Goal: Task Accomplishment & Management: Manage account settings

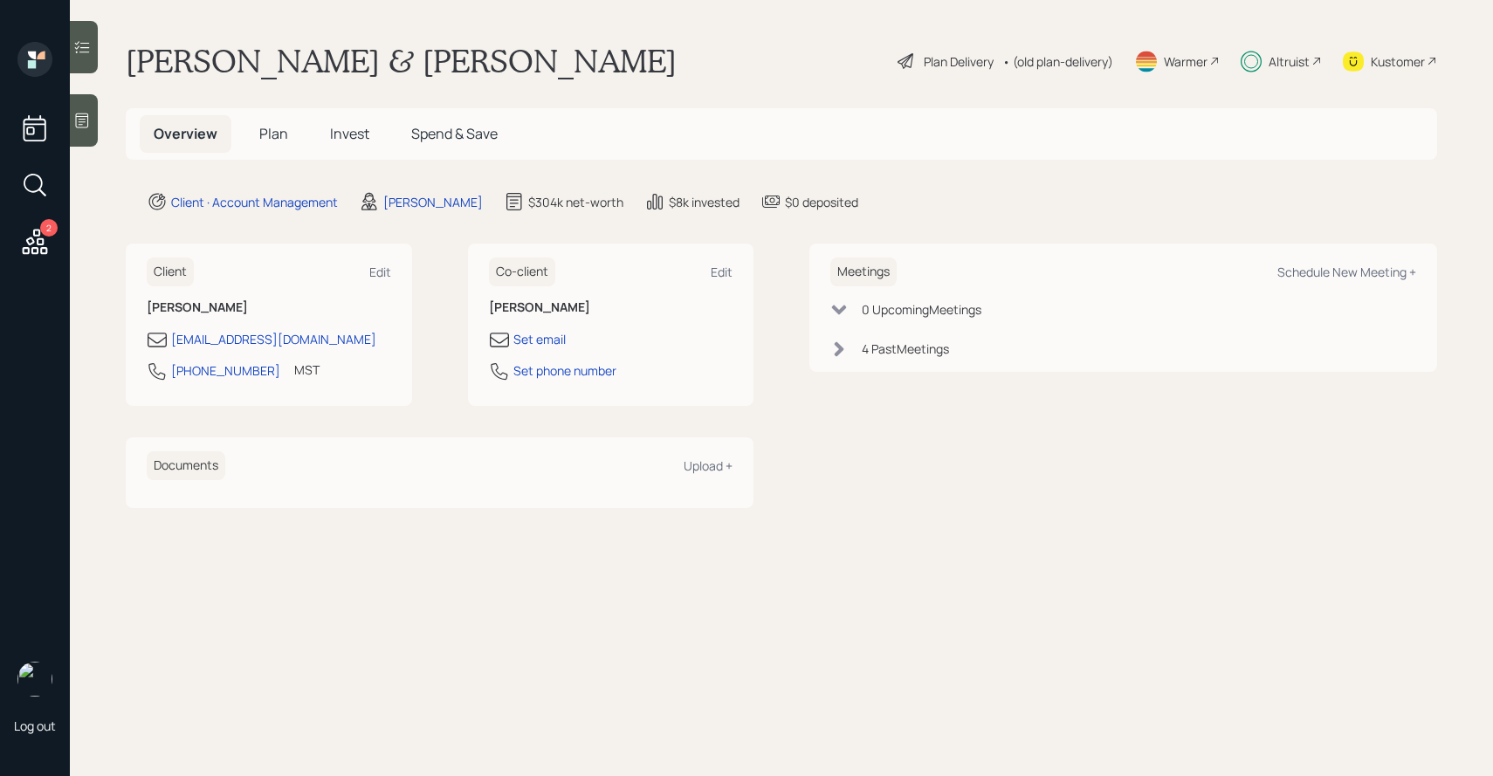
click at [970, 66] on div "Plan Delivery" at bounding box center [959, 61] width 70 height 18
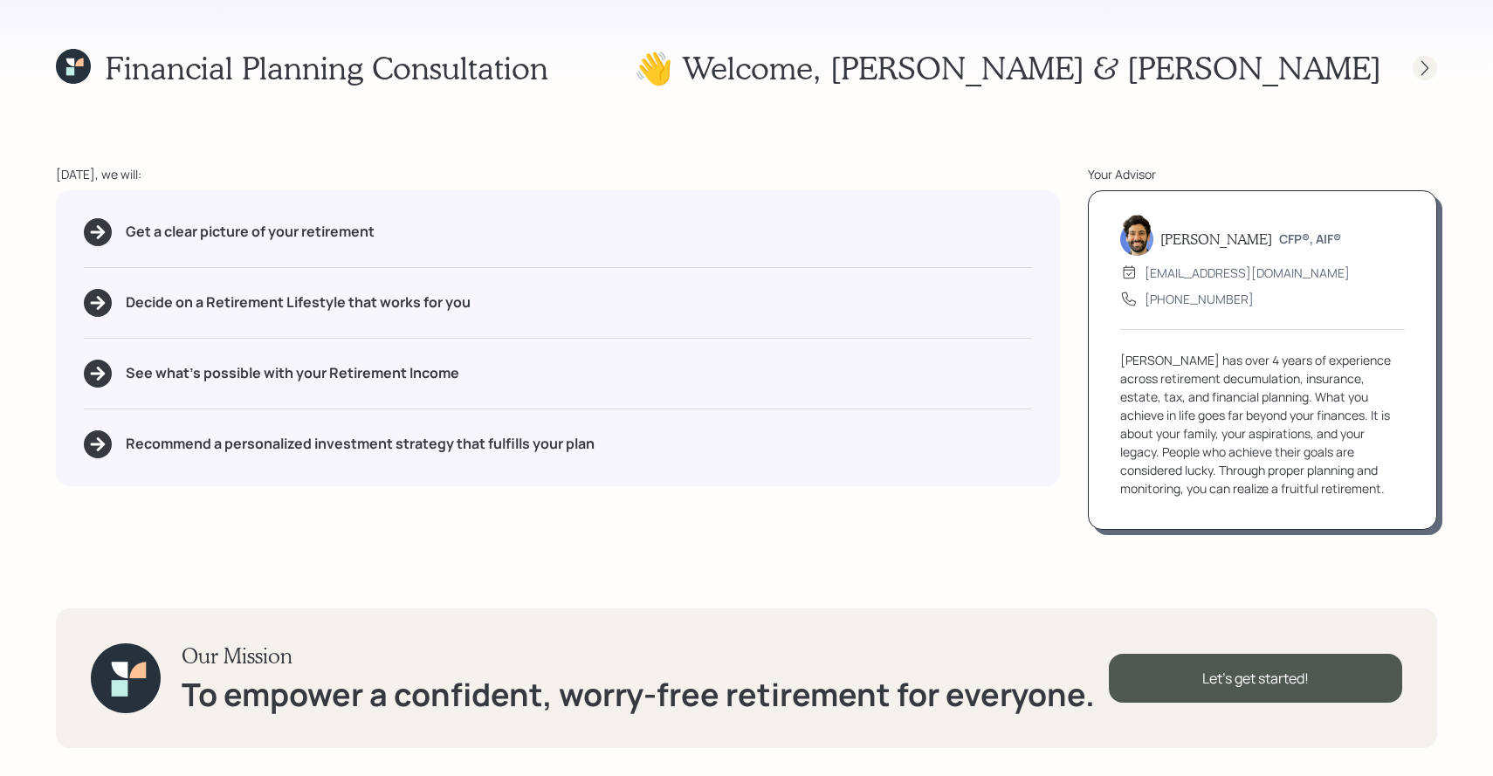
click at [1422, 74] on icon at bounding box center [1424, 67] width 17 height 17
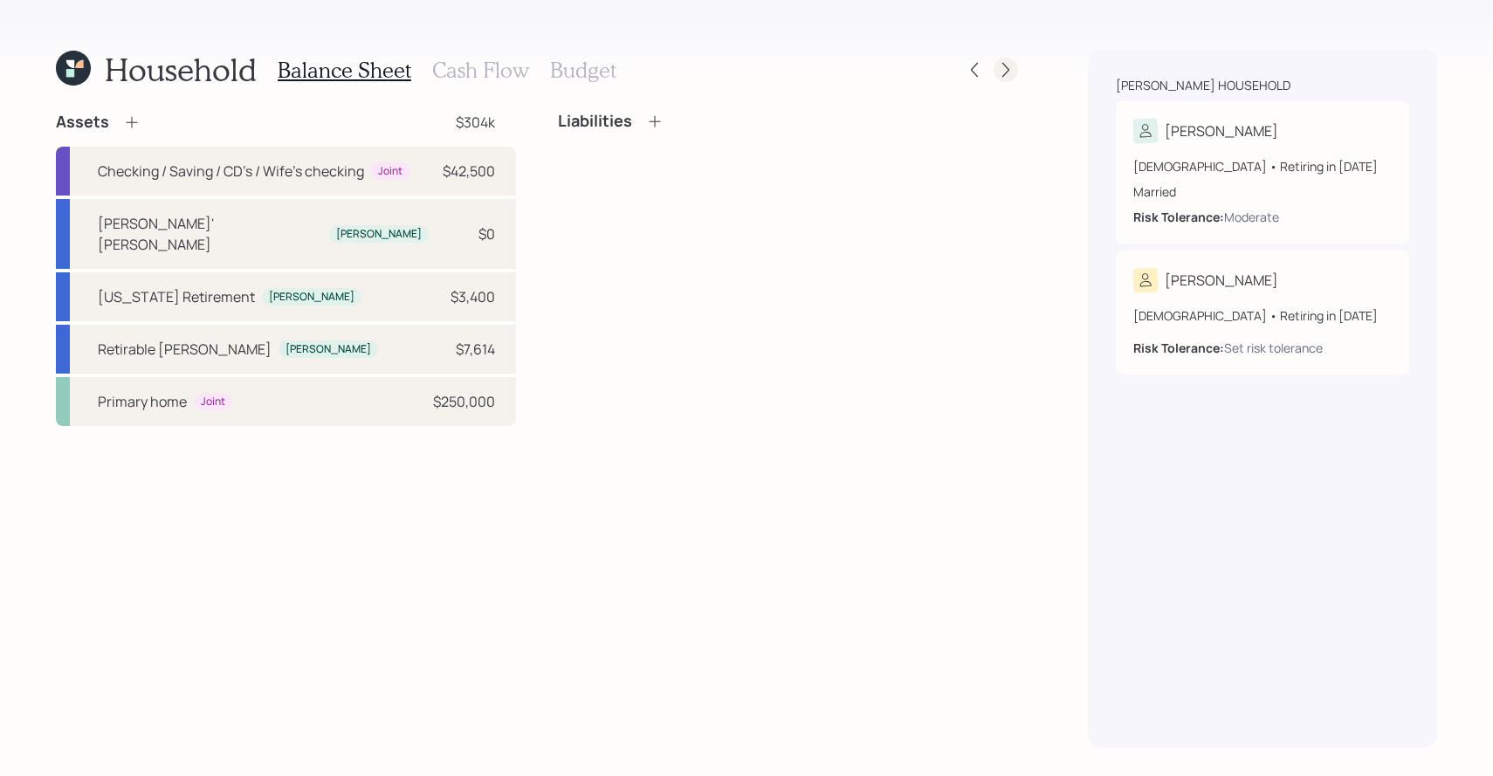
click at [1007, 63] on icon at bounding box center [1005, 69] width 17 height 17
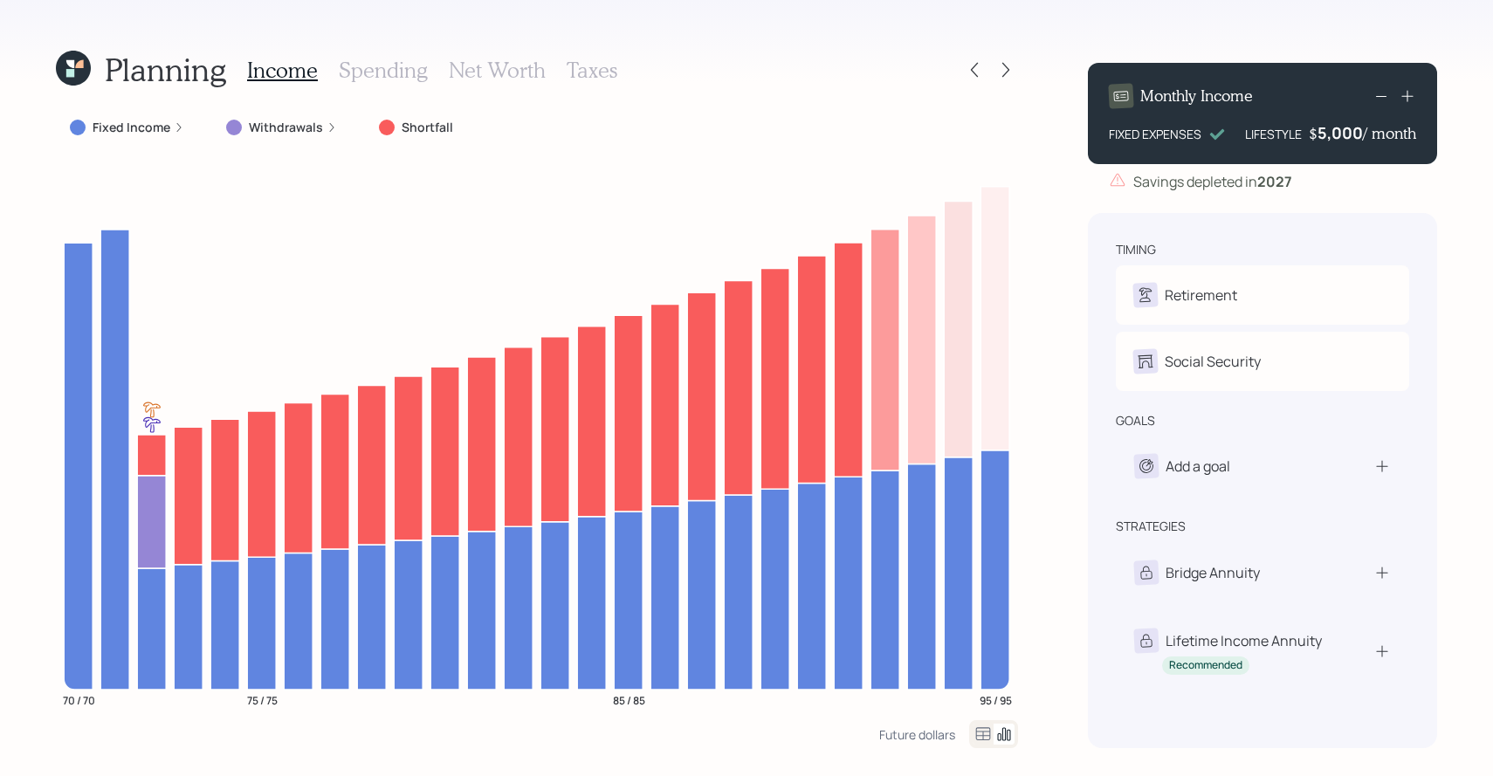
click at [482, 65] on h3 "Net Worth" at bounding box center [497, 70] width 97 height 25
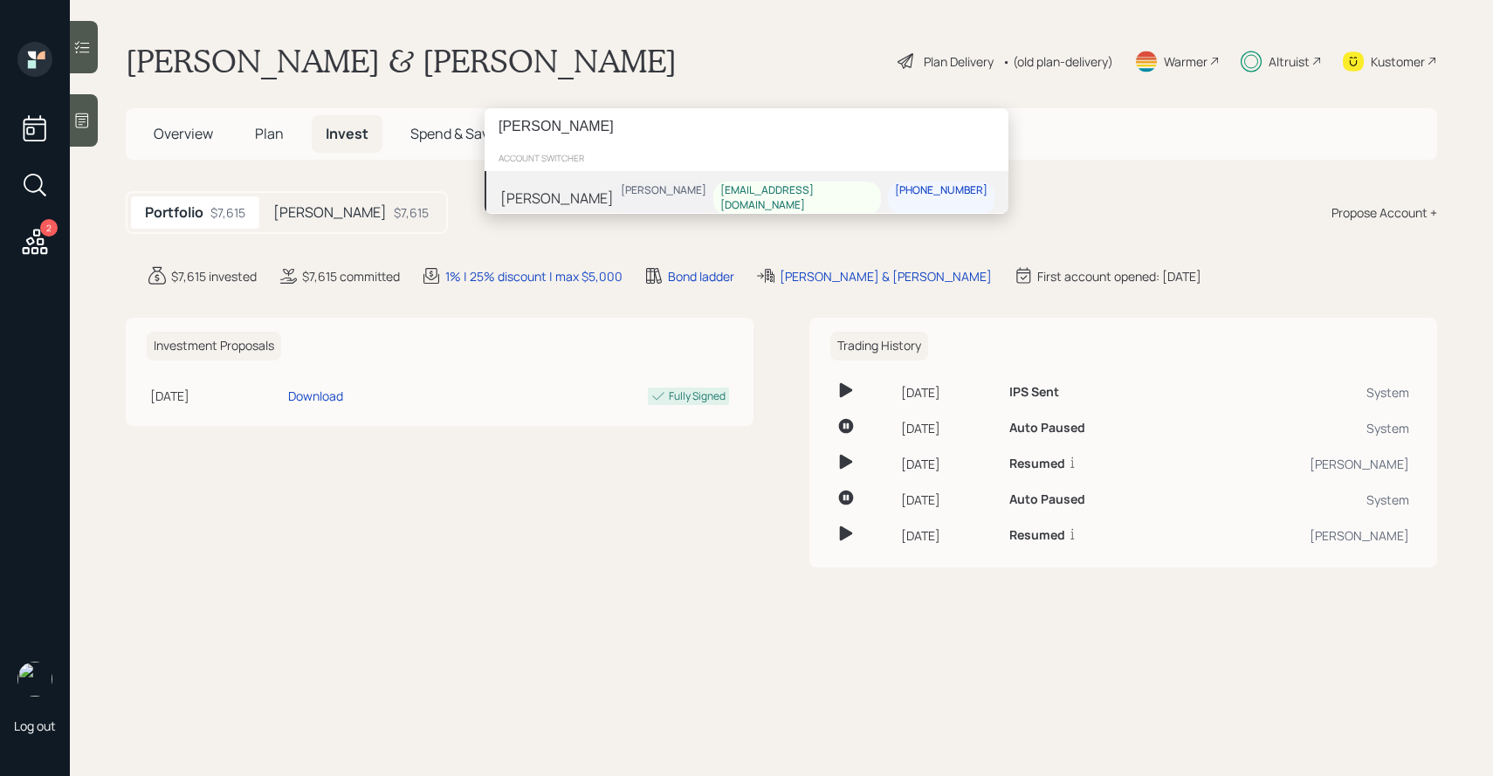
type input "Susan Beilke"
